Goal: Task Accomplishment & Management: Complete application form

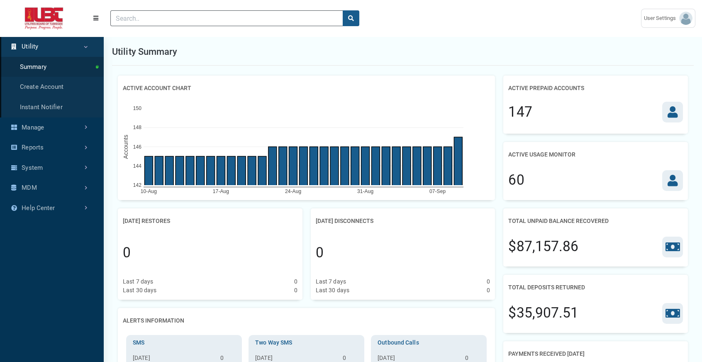
scroll to position [3, 0]
click at [63, 97] on link "Create Account" at bounding box center [52, 87] width 104 height 20
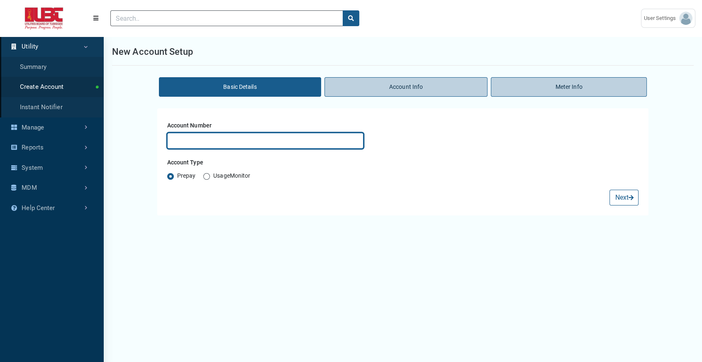
click at [225, 149] on input "text" at bounding box center [265, 141] width 197 height 16
type input "test22222"
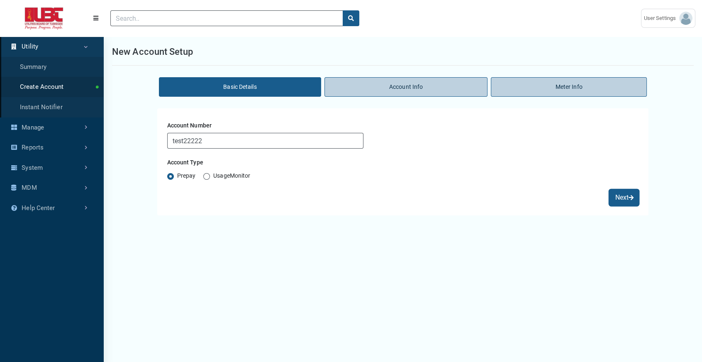
click at [574, 205] on button "Next" at bounding box center [623, 198] width 29 height 16
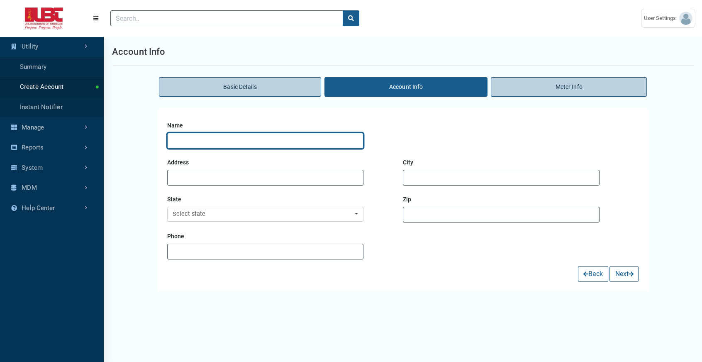
click at [254, 149] on input "text" at bounding box center [265, 141] width 197 height 16
type input "ewew"
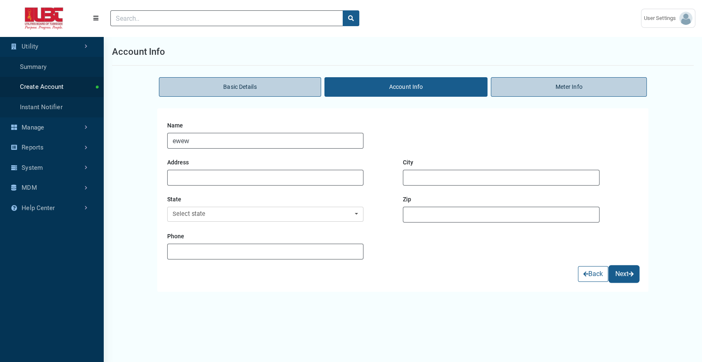
click at [574, 282] on button "Next" at bounding box center [623, 274] width 29 height 16
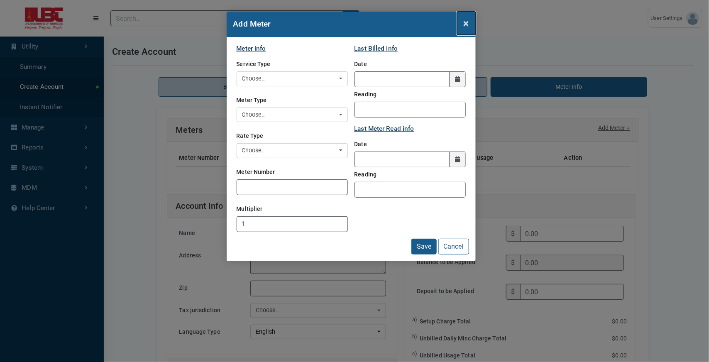
click at [463, 29] on span "×" at bounding box center [465, 23] width 5 height 12
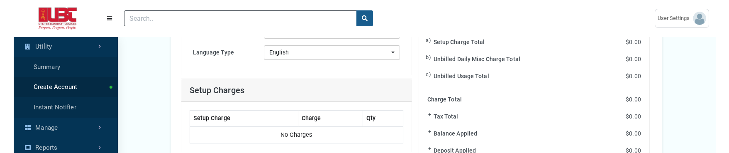
scroll to position [276, 0]
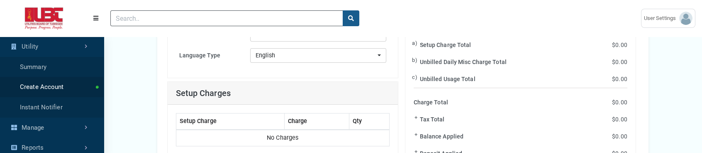
click at [294, 20] on input "Zip" at bounding box center [318, 12] width 136 height 16
